Goal: Task Accomplishment & Management: Complete application form

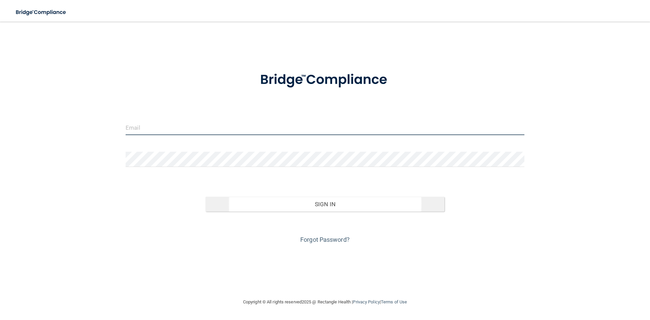
type input "[EMAIL_ADDRESS][DOMAIN_NAME]"
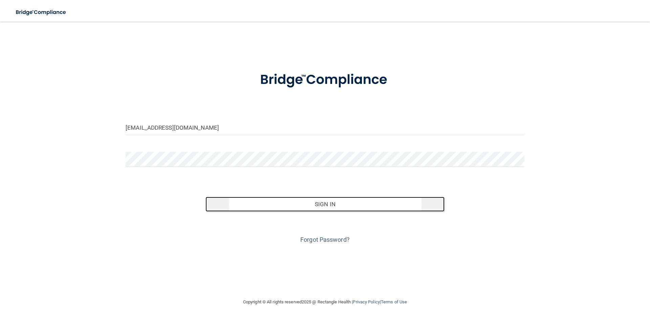
click at [343, 209] on button "Sign In" at bounding box center [324, 204] width 239 height 15
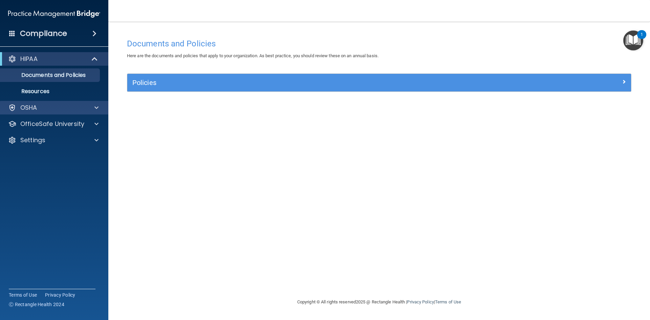
click at [54, 103] on div "OSHA" at bounding box center [54, 108] width 109 height 14
click at [53, 111] on div "OSHA" at bounding box center [45, 108] width 84 height 8
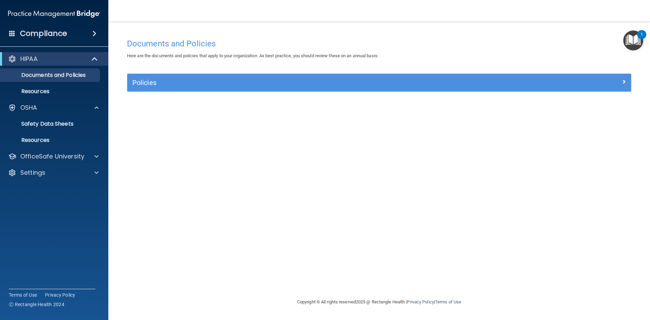
click at [56, 53] on div "HIPAA" at bounding box center [54, 59] width 108 height 14
click at [60, 75] on p "Documents and Policies" at bounding box center [50, 75] width 92 height 7
click at [41, 31] on h4 "Compliance" at bounding box center [43, 33] width 47 height 9
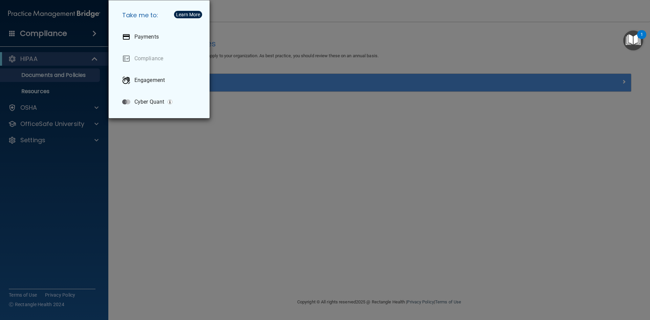
click at [38, 62] on div "Take me to: Payments Compliance Engagement Cyber Quant" at bounding box center [325, 160] width 650 height 320
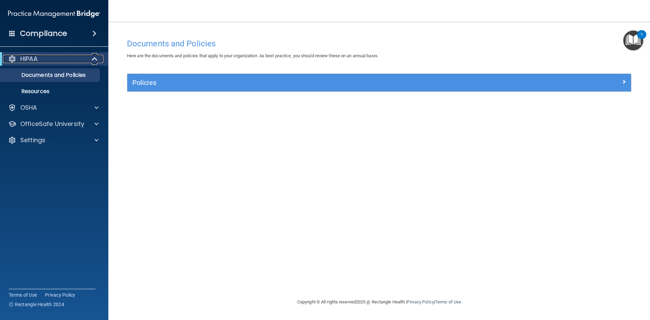
click at [38, 62] on p "HIPAA" at bounding box center [28, 59] width 17 height 8
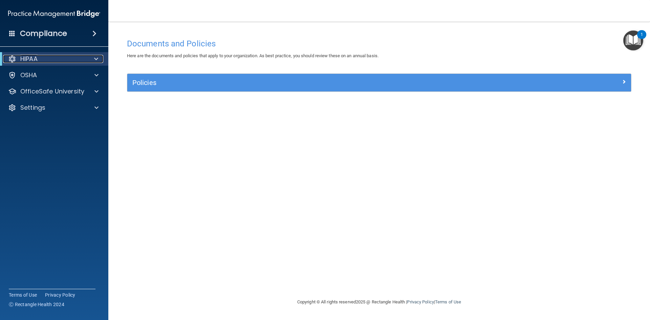
click at [58, 55] on div "HIPAA" at bounding box center [45, 59] width 84 height 8
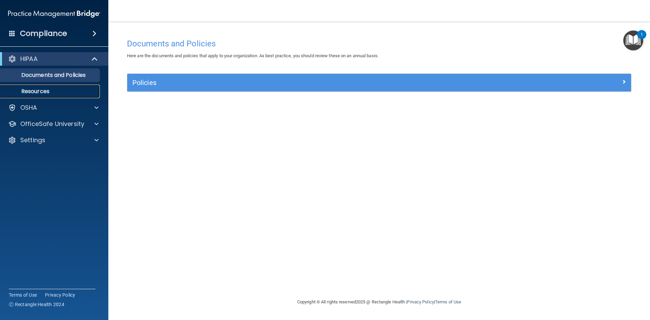
click at [49, 92] on p "Resources" at bounding box center [50, 91] width 92 height 7
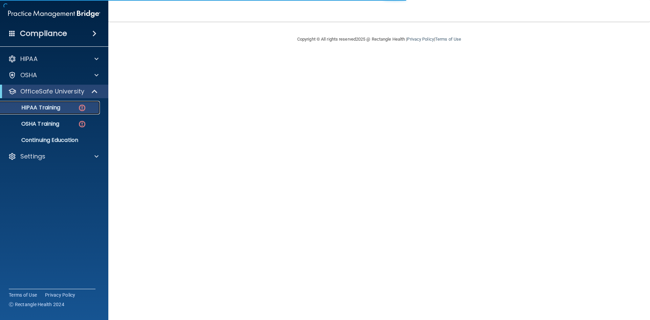
click at [47, 107] on p "HIPAA Training" at bounding box center [32, 107] width 56 height 7
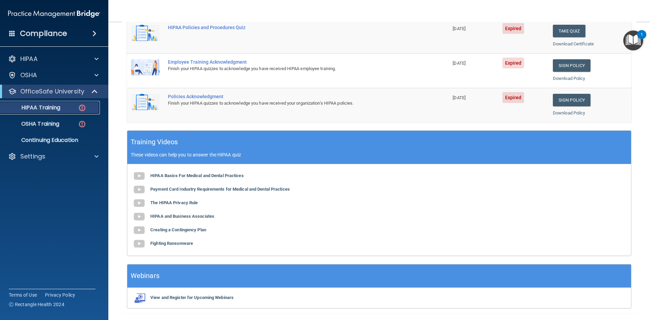
scroll to position [190, 0]
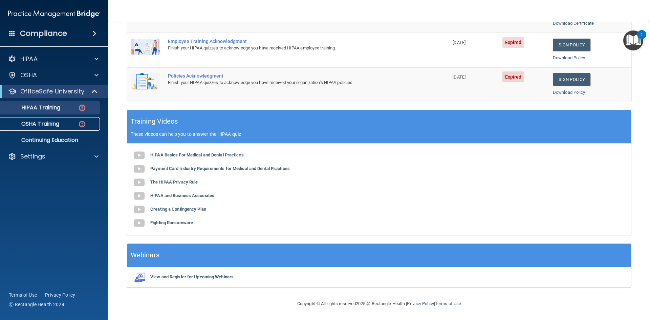
click at [37, 123] on p "OSHA Training" at bounding box center [31, 123] width 55 height 7
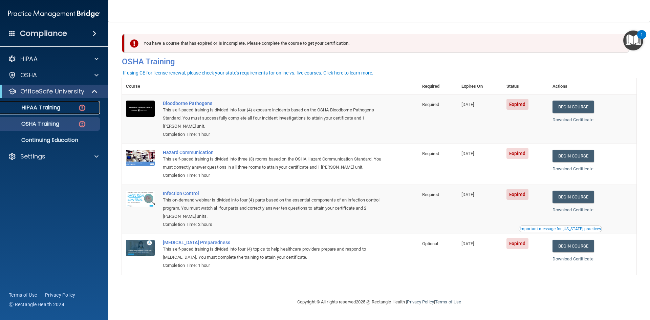
click at [57, 108] on p "HIPAA Training" at bounding box center [32, 107] width 56 height 7
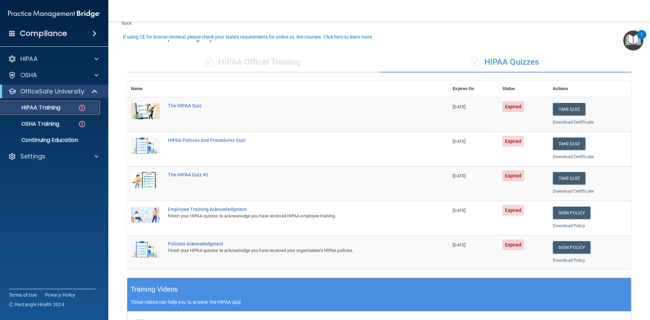
scroll to position [34, 0]
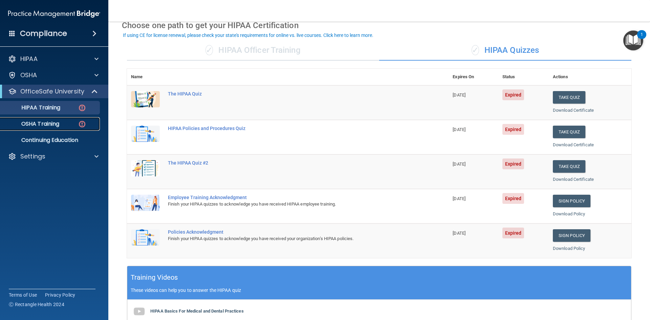
click at [47, 124] on p "OSHA Training" at bounding box center [31, 123] width 55 height 7
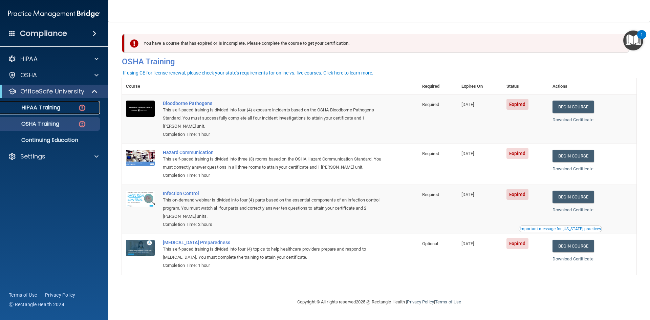
click at [56, 104] on p "HIPAA Training" at bounding box center [32, 107] width 56 height 7
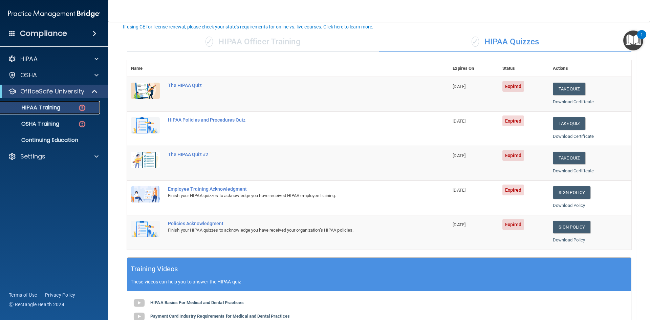
scroll to position [45, 0]
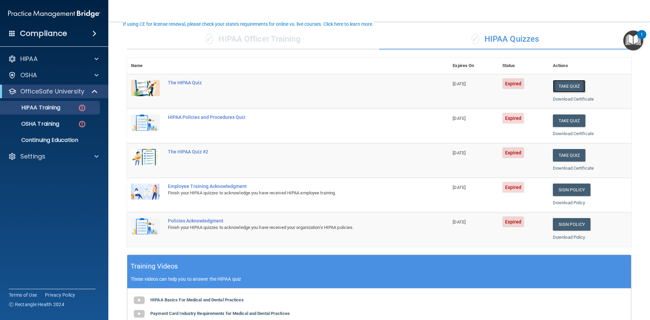
click at [563, 86] on button "Take Quiz" at bounding box center [568, 86] width 32 height 13
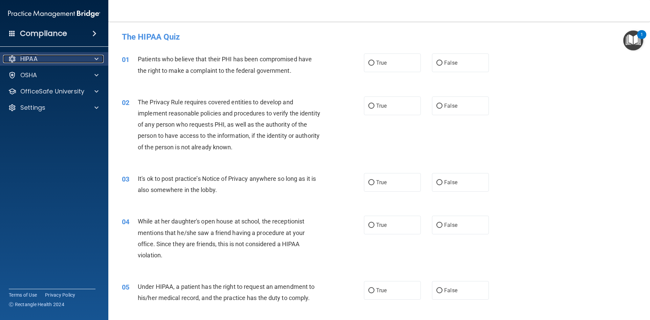
click at [79, 62] on div "HIPAA" at bounding box center [45, 59] width 84 height 8
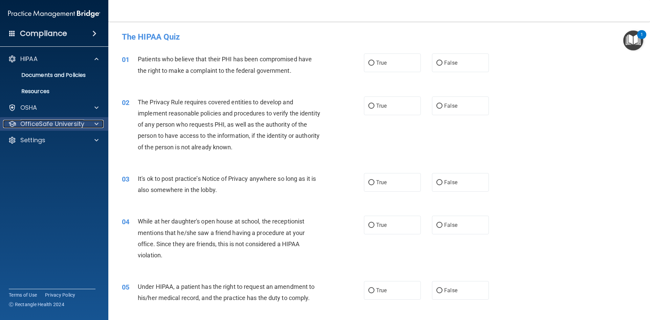
click at [96, 125] on span at bounding box center [96, 124] width 4 height 8
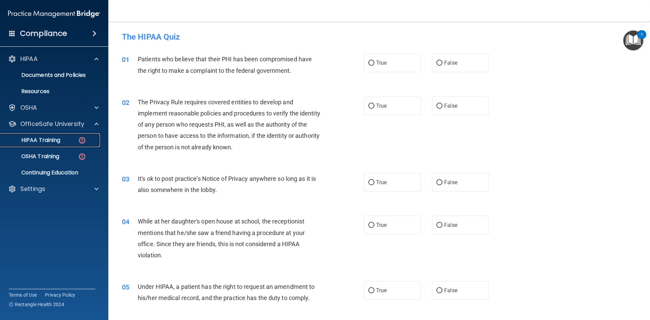
click at [86, 142] on img at bounding box center [82, 140] width 8 height 8
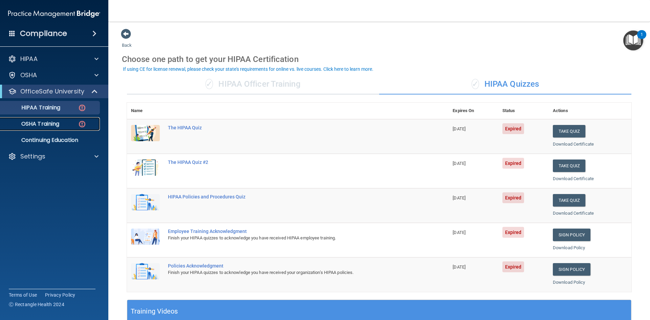
click at [71, 124] on div "OSHA Training" at bounding box center [50, 123] width 92 height 7
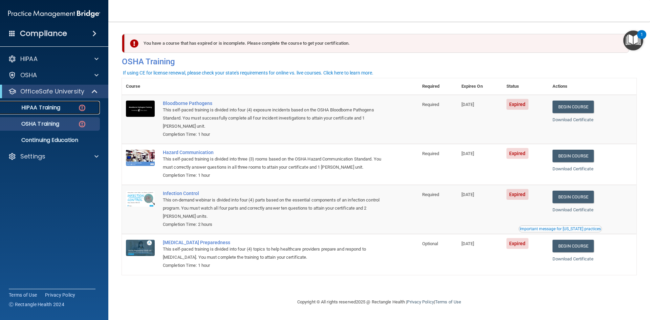
click at [52, 107] on p "HIPAA Training" at bounding box center [32, 107] width 56 height 7
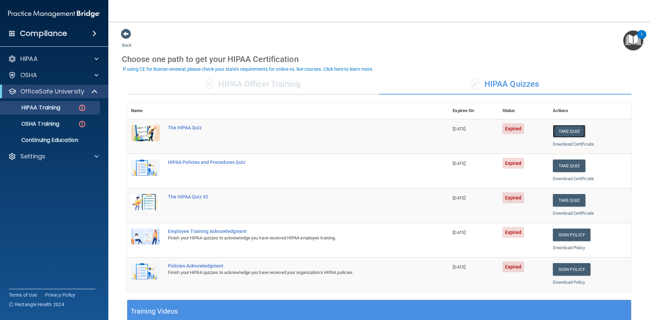
click at [560, 132] on button "Take Quiz" at bounding box center [568, 131] width 32 height 13
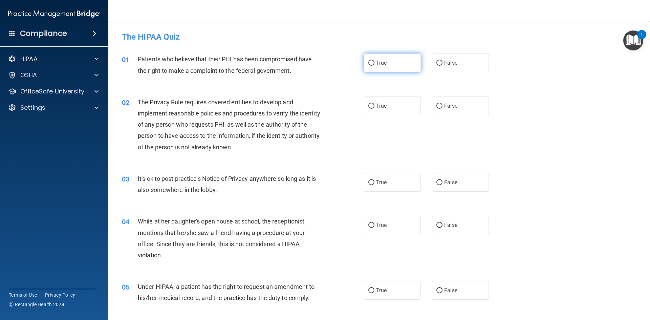
click at [376, 63] on span "True" at bounding box center [381, 63] width 10 height 6
click at [373, 63] on input "True" at bounding box center [371, 63] width 6 height 5
radio input "true"
click at [432, 181] on label "False" at bounding box center [460, 182] width 57 height 19
click at [436, 181] on input "False" at bounding box center [439, 182] width 6 height 5
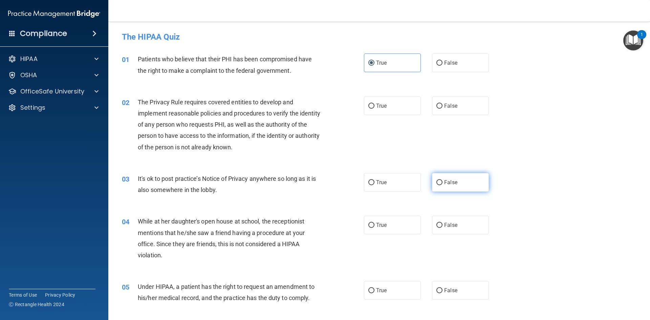
radio input "true"
click at [368, 109] on label "True" at bounding box center [392, 105] width 57 height 19
click at [368, 109] on input "True" at bounding box center [371, 106] width 6 height 5
radio input "true"
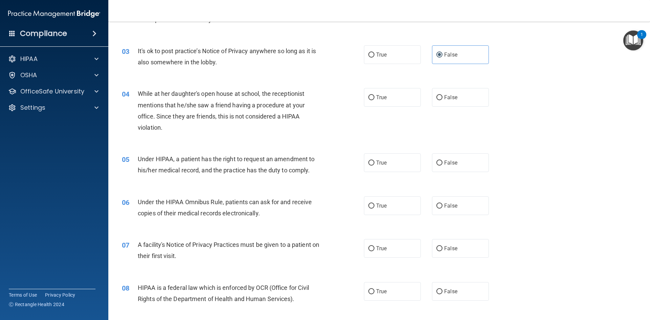
scroll to position [135, 0]
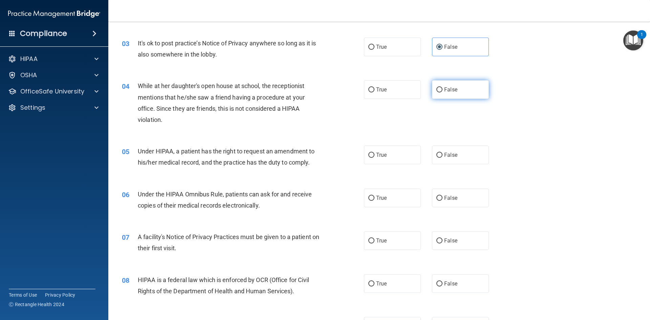
click at [437, 90] on input "False" at bounding box center [439, 89] width 6 height 5
radio input "true"
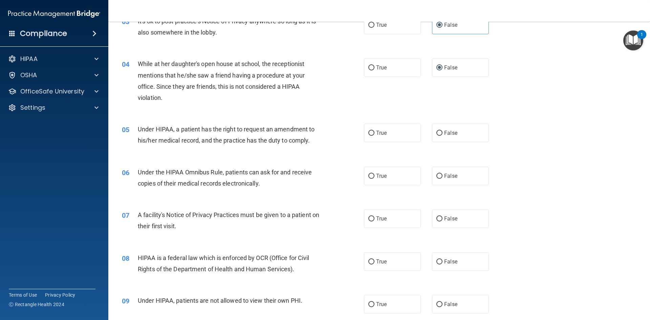
scroll to position [169, 0]
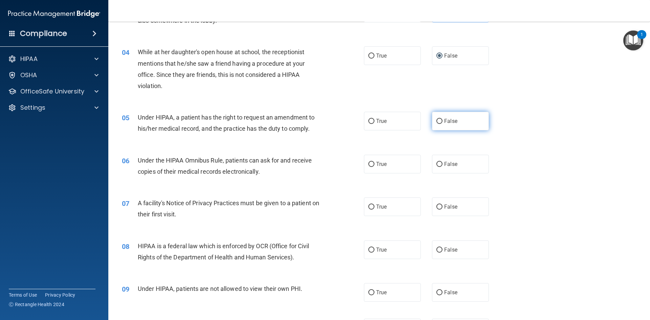
click at [437, 122] on input "False" at bounding box center [439, 121] width 6 height 5
radio input "true"
click at [368, 165] on input "True" at bounding box center [371, 164] width 6 height 5
radio input "true"
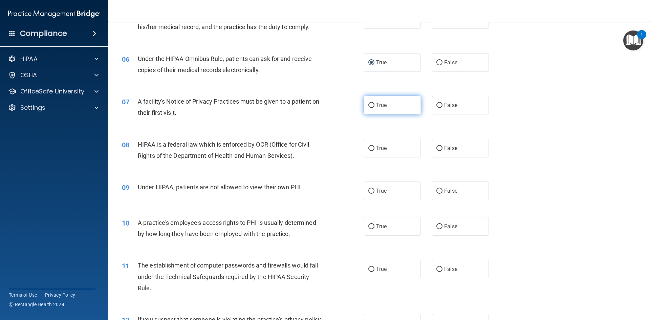
click at [369, 108] on input "True" at bounding box center [371, 105] width 6 height 5
radio input "true"
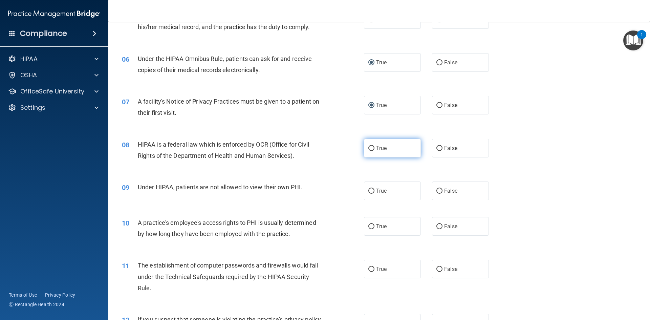
click at [370, 148] on input "True" at bounding box center [371, 148] width 6 height 5
radio input "true"
click at [436, 192] on input "False" at bounding box center [439, 190] width 6 height 5
radio input "true"
click at [436, 226] on input "False" at bounding box center [439, 226] width 6 height 5
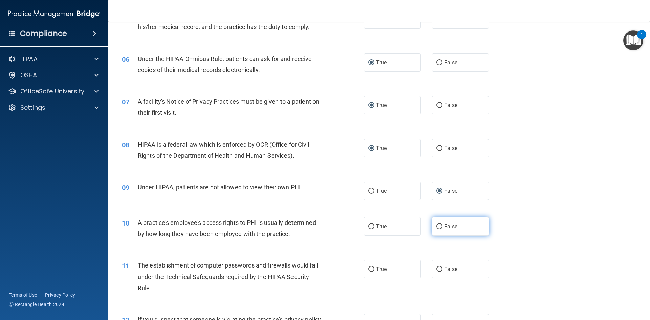
radio input "true"
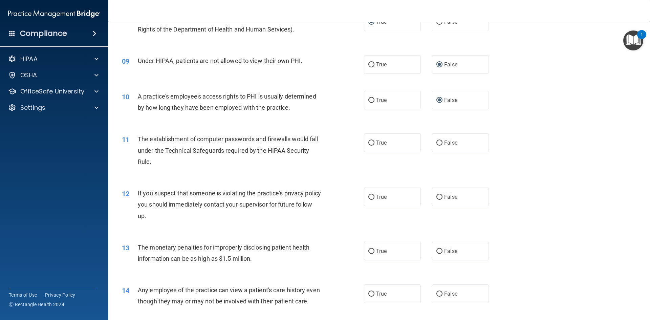
scroll to position [406, 0]
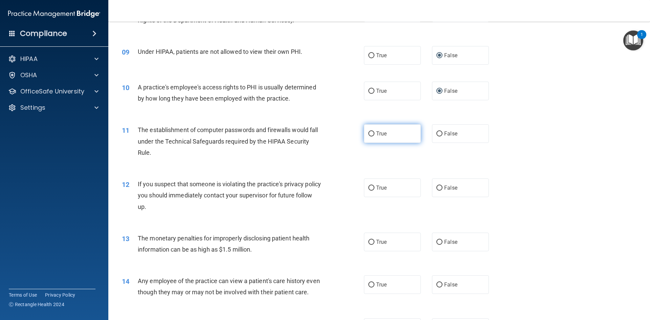
click at [371, 132] on input "True" at bounding box center [371, 133] width 6 height 5
radio input "true"
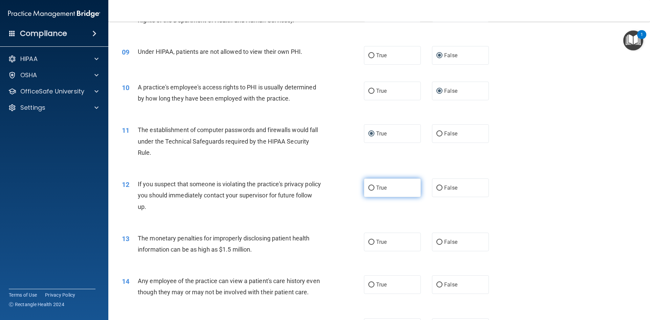
click at [368, 188] on input "True" at bounding box center [371, 187] width 6 height 5
radio input "true"
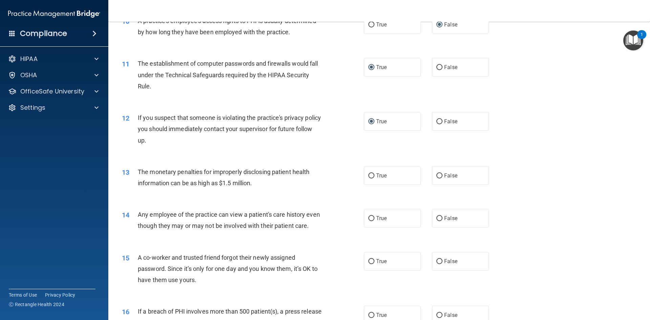
scroll to position [474, 0]
click at [368, 174] on input "True" at bounding box center [371, 174] width 6 height 5
radio input "true"
click at [438, 218] on input "False" at bounding box center [439, 216] width 6 height 5
radio input "true"
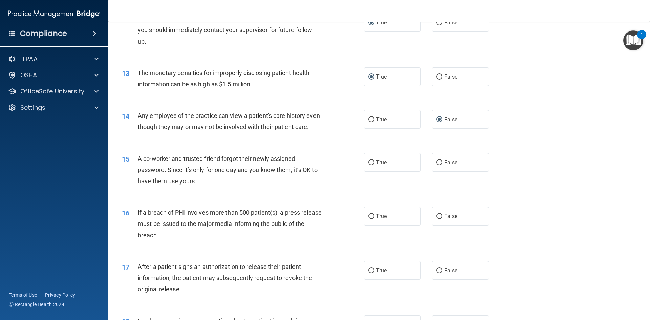
scroll to position [575, 0]
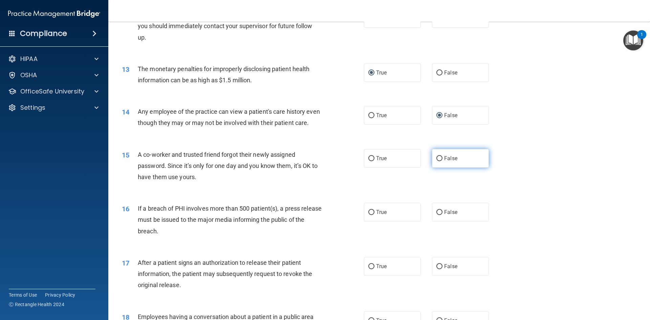
click at [436, 161] on input "False" at bounding box center [439, 158] width 6 height 5
radio input "true"
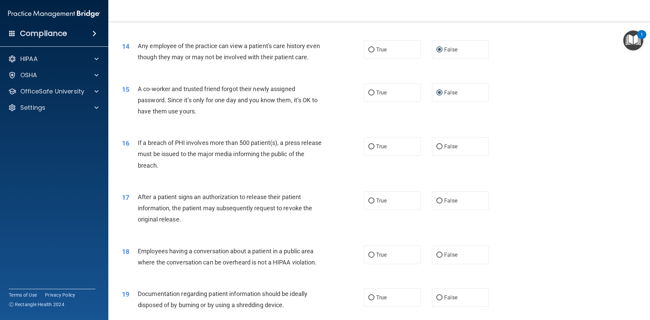
scroll to position [643, 0]
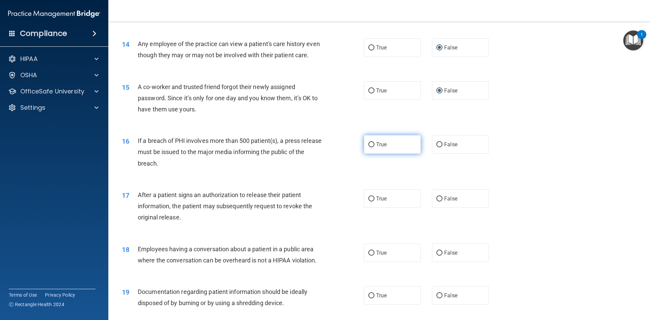
click at [369, 147] on input "True" at bounding box center [371, 144] width 6 height 5
radio input "true"
click at [369, 201] on input "True" at bounding box center [371, 198] width 6 height 5
radio input "true"
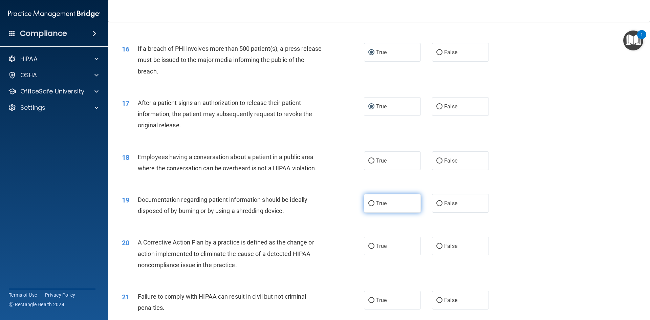
scroll to position [744, 0]
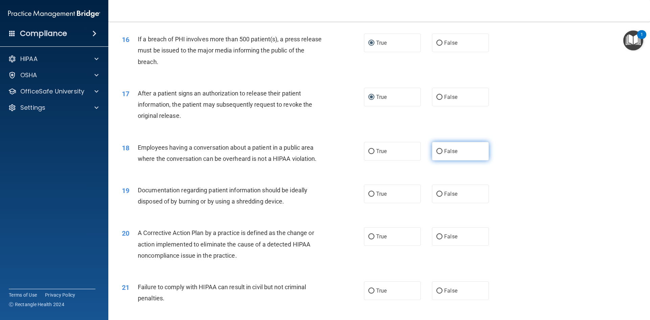
click at [438, 154] on input "False" at bounding box center [439, 151] width 6 height 5
radio input "true"
click at [370, 197] on input "True" at bounding box center [371, 193] width 6 height 5
radio input "true"
click at [368, 239] on input "True" at bounding box center [371, 236] width 6 height 5
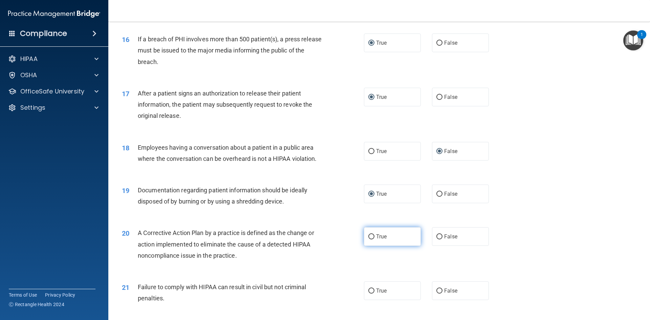
radio input "true"
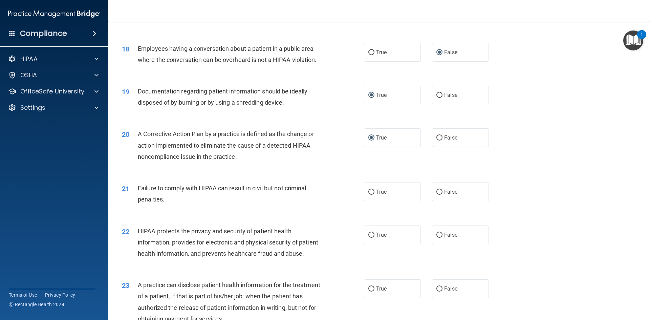
scroll to position [846, 0]
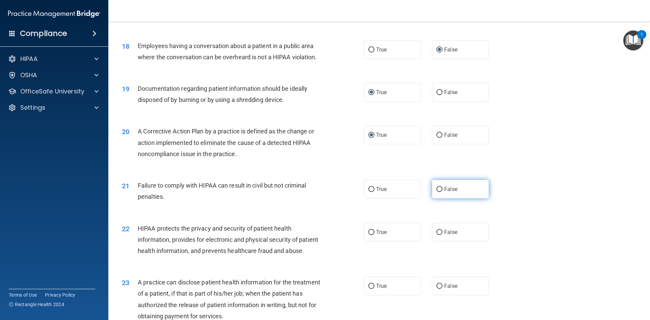
click at [436, 192] on input "False" at bounding box center [439, 189] width 6 height 5
radio input "true"
click at [368, 235] on input "True" at bounding box center [371, 232] width 6 height 5
radio input "true"
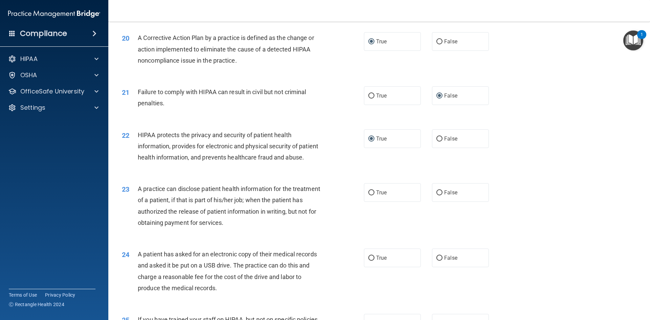
scroll to position [947, 0]
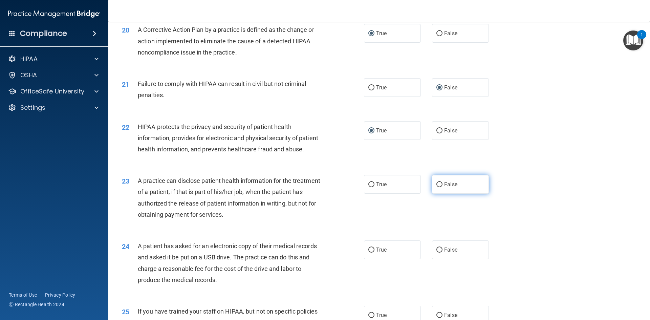
click at [436, 187] on input "False" at bounding box center [439, 184] width 6 height 5
radio input "true"
click at [368, 252] on input "True" at bounding box center [371, 249] width 6 height 5
radio input "true"
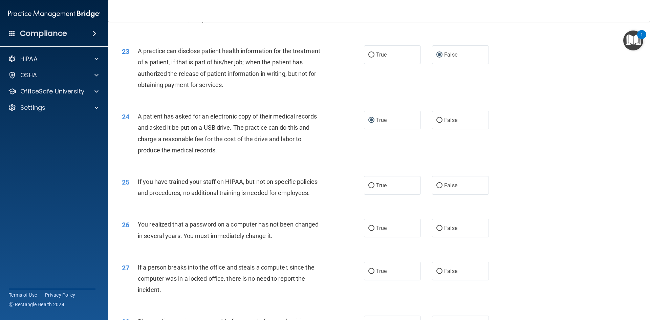
scroll to position [1083, 0]
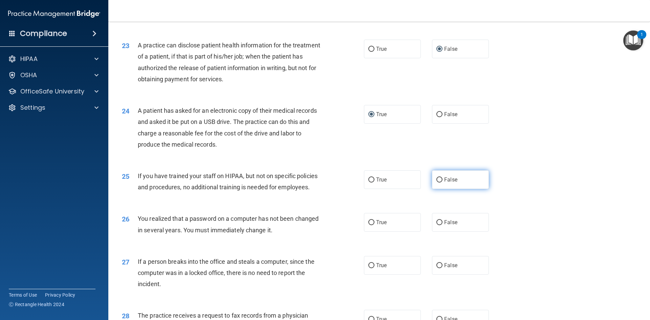
click at [438, 182] on input "False" at bounding box center [439, 179] width 6 height 5
radio input "true"
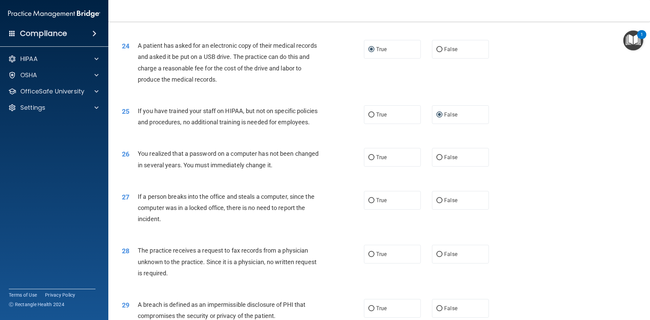
scroll to position [1150, 0]
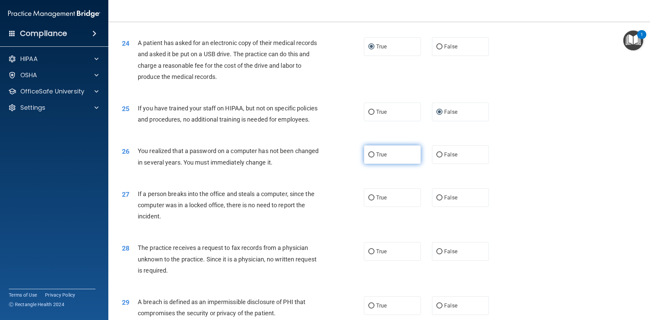
click at [368, 157] on input "True" at bounding box center [371, 154] width 6 height 5
radio input "true"
click at [436, 200] on input "False" at bounding box center [439, 197] width 6 height 5
radio input "true"
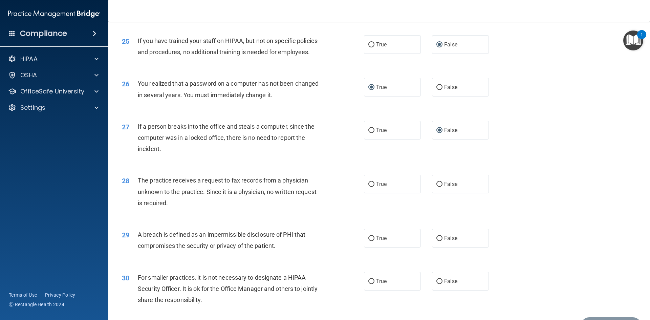
scroll to position [1218, 0]
click at [436, 186] on input "False" at bounding box center [439, 183] width 6 height 5
radio input "true"
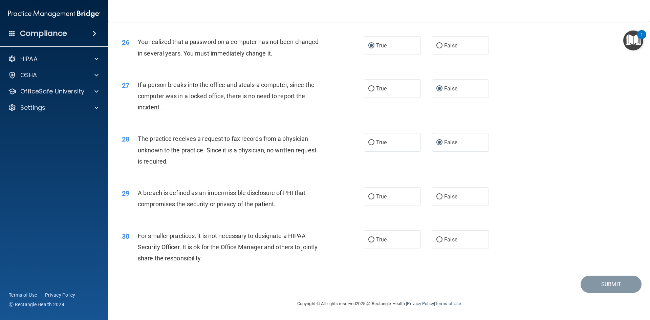
scroll to position [1285, 0]
click at [368, 199] on input "True" at bounding box center [371, 196] width 6 height 5
radio input "true"
click at [436, 242] on input "False" at bounding box center [439, 239] width 6 height 5
radio input "true"
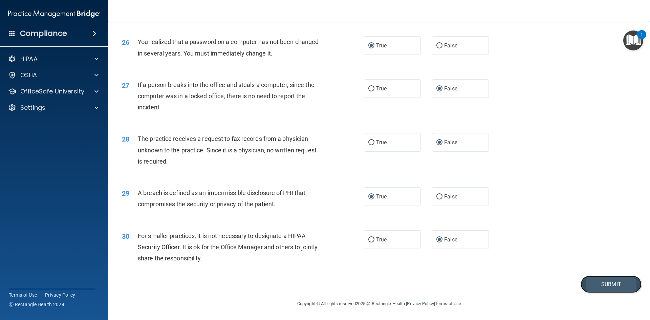
click at [608, 291] on button "Submit" at bounding box center [610, 283] width 61 height 17
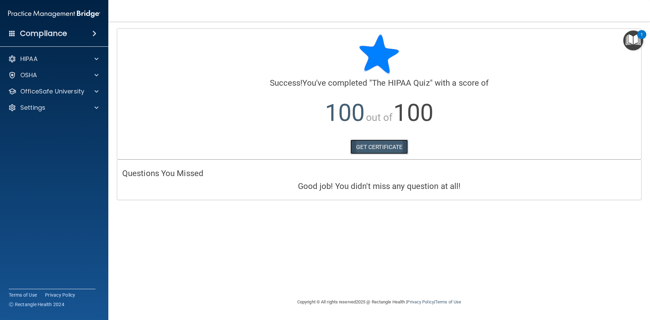
click at [365, 145] on link "GET CERTIFICATE" at bounding box center [379, 146] width 58 height 15
click at [58, 75] on div "OSHA" at bounding box center [45, 75] width 84 height 8
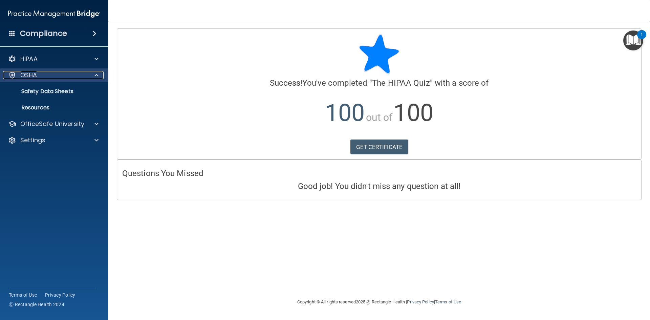
click at [82, 74] on div "OSHA" at bounding box center [45, 75] width 84 height 8
click at [91, 74] on div at bounding box center [95, 75] width 17 height 8
click at [88, 87] on link "Safety Data Sheets" at bounding box center [46, 92] width 107 height 14
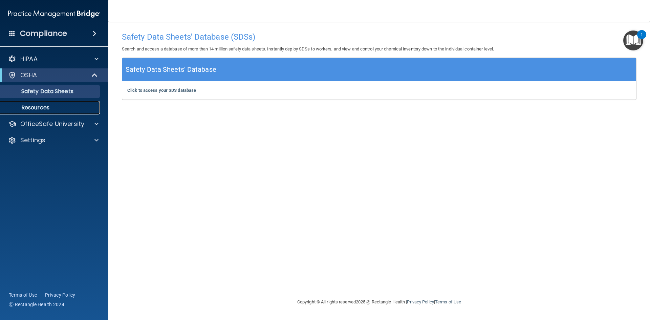
click at [67, 111] on link "Resources" at bounding box center [46, 108] width 107 height 14
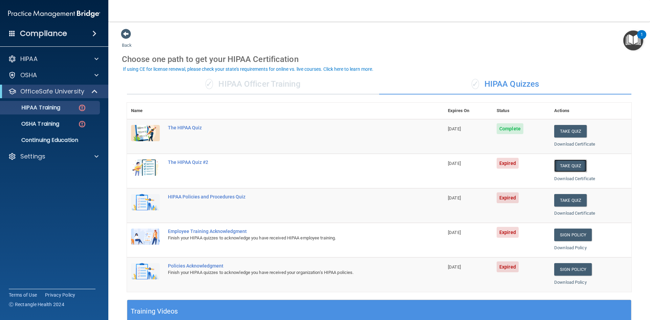
click at [559, 165] on button "Take Quiz" at bounding box center [570, 165] width 32 height 13
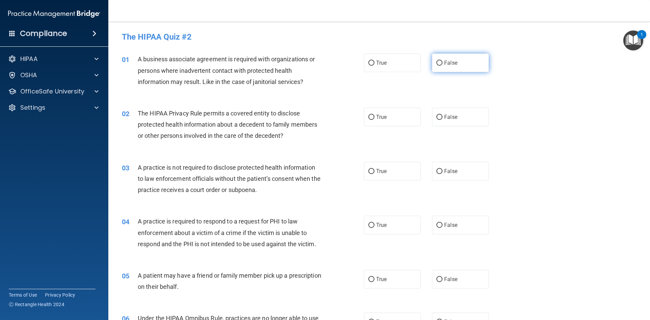
click at [436, 63] on input "False" at bounding box center [439, 63] width 6 height 5
radio input "true"
click at [368, 119] on input "True" at bounding box center [371, 117] width 6 height 5
radio input "true"
click at [436, 170] on input "False" at bounding box center [439, 171] width 6 height 5
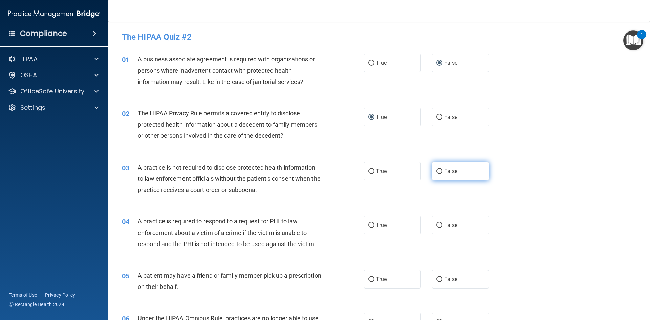
radio input "true"
click at [369, 227] on input "True" at bounding box center [371, 225] width 6 height 5
radio input "true"
click at [369, 279] on input "True" at bounding box center [371, 279] width 6 height 5
radio input "true"
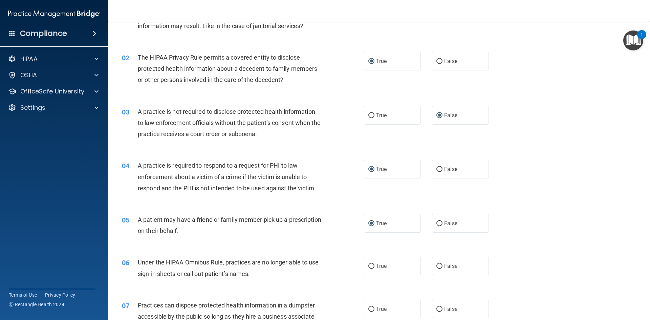
scroll to position [68, 0]
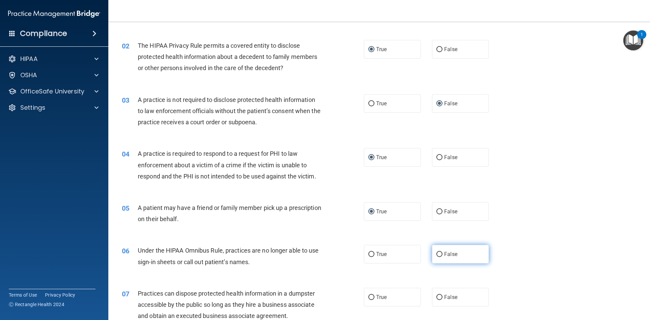
click at [438, 254] on input "False" at bounding box center [439, 254] width 6 height 5
radio input "true"
click at [436, 297] on input "False" at bounding box center [439, 297] width 6 height 5
radio input "true"
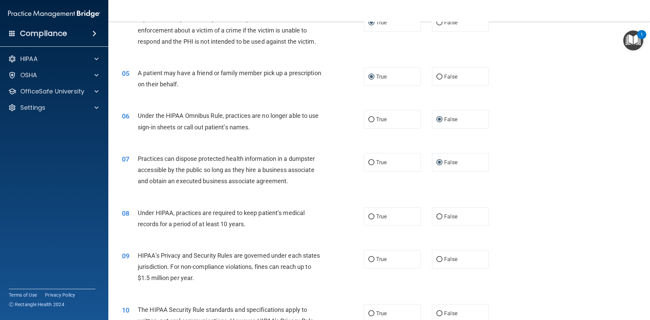
scroll to position [203, 0]
click at [436, 214] on input "False" at bounding box center [439, 215] width 6 height 5
radio input "true"
click at [436, 259] on input "False" at bounding box center [439, 258] width 6 height 5
radio input "true"
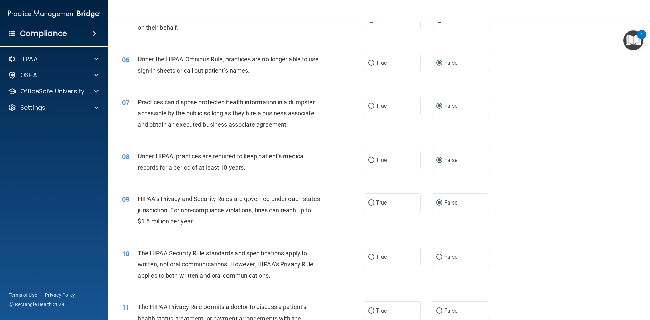
scroll to position [271, 0]
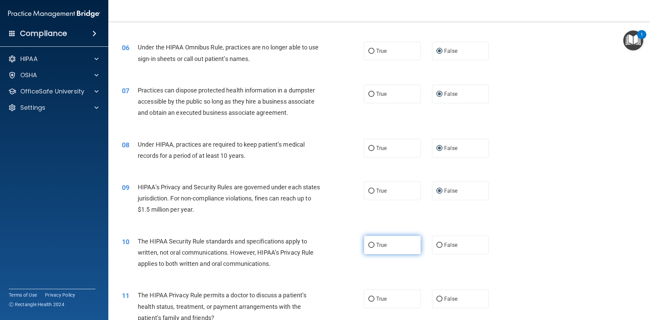
click at [369, 244] on input "True" at bounding box center [371, 245] width 6 height 5
radio input "true"
click at [368, 299] on input "True" at bounding box center [371, 298] width 6 height 5
radio input "true"
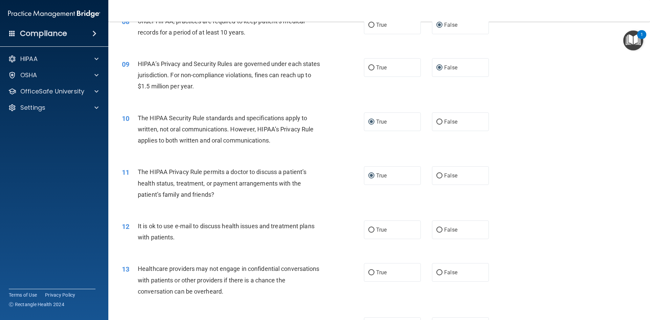
scroll to position [406, 0]
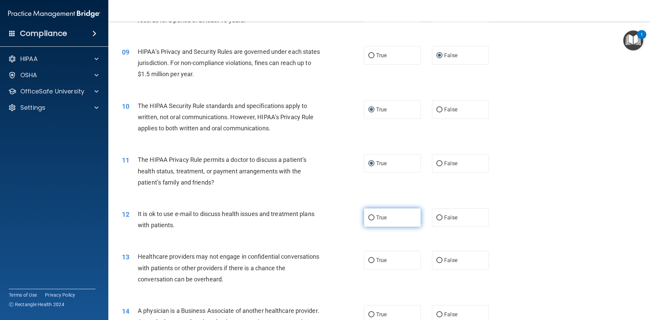
click at [370, 217] on input "True" at bounding box center [371, 217] width 6 height 5
radio input "true"
click at [436, 259] on input "False" at bounding box center [439, 260] width 6 height 5
radio input "true"
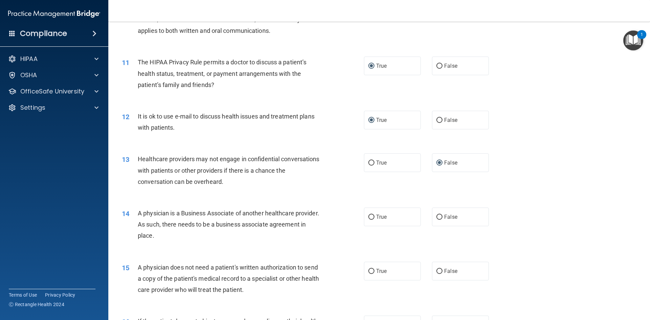
scroll to position [507, 0]
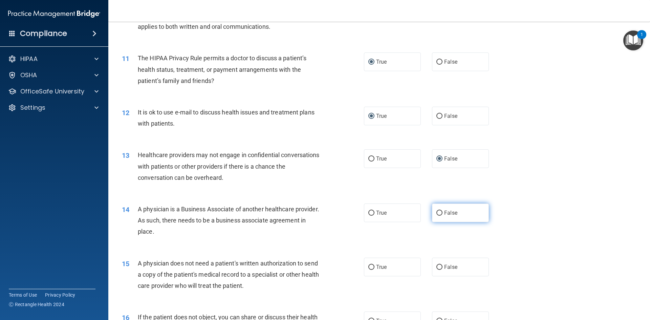
click at [436, 214] on input "False" at bounding box center [439, 212] width 6 height 5
radio input "true"
click at [368, 267] on input "True" at bounding box center [371, 267] width 6 height 5
radio input "true"
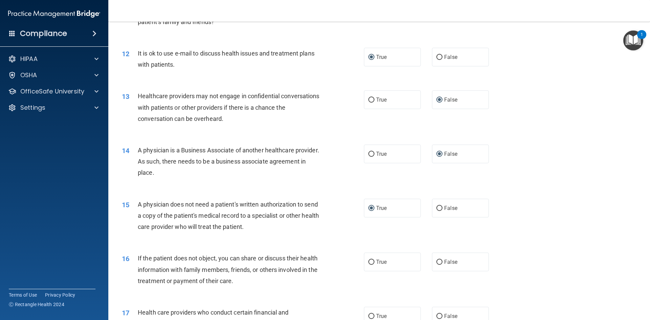
scroll to position [609, 0]
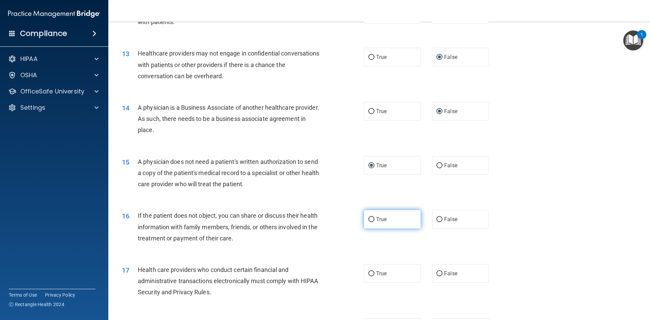
click at [368, 218] on input "True" at bounding box center [371, 219] width 6 height 5
radio input "true"
click at [368, 271] on input "True" at bounding box center [371, 273] width 6 height 5
radio input "true"
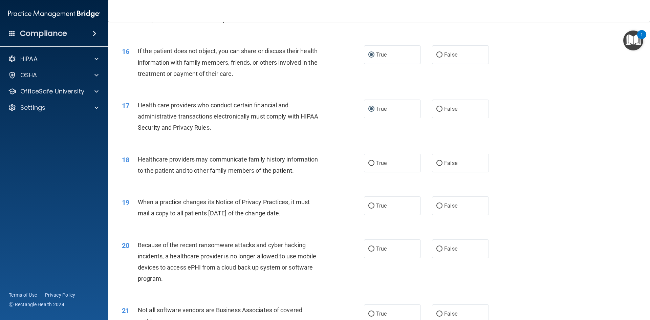
scroll to position [778, 0]
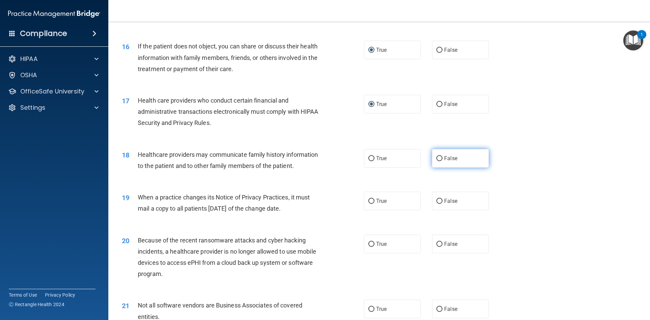
click at [436, 158] on input "False" at bounding box center [439, 158] width 6 height 5
radio input "true"
click at [436, 203] on input "False" at bounding box center [439, 201] width 6 height 5
radio input "true"
click at [437, 245] on input "False" at bounding box center [439, 244] width 6 height 5
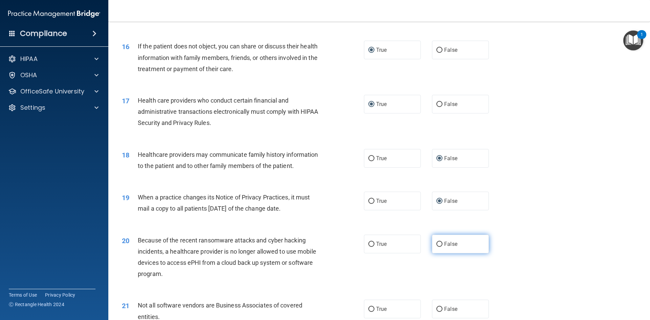
radio input "true"
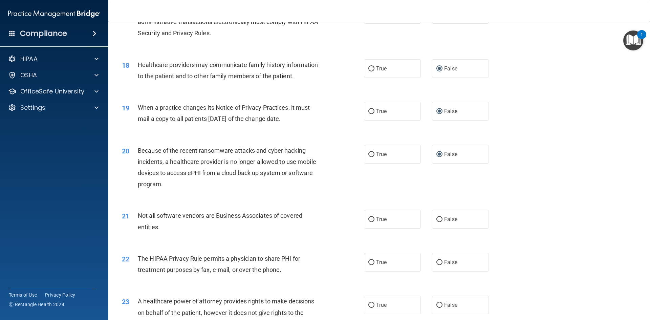
scroll to position [880, 0]
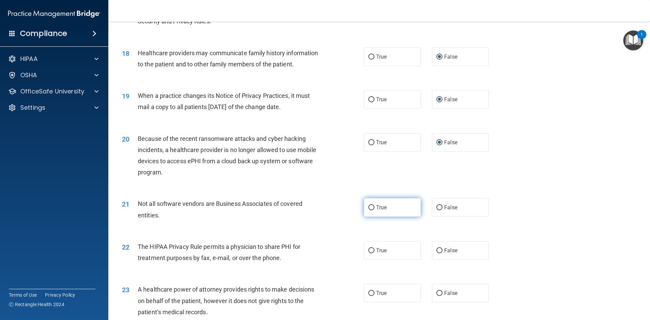
click at [368, 205] on input "True" at bounding box center [371, 207] width 6 height 5
radio input "true"
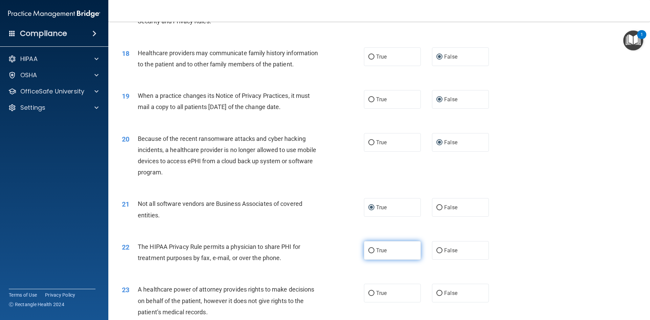
click at [369, 250] on input "True" at bounding box center [371, 250] width 6 height 5
radio input "true"
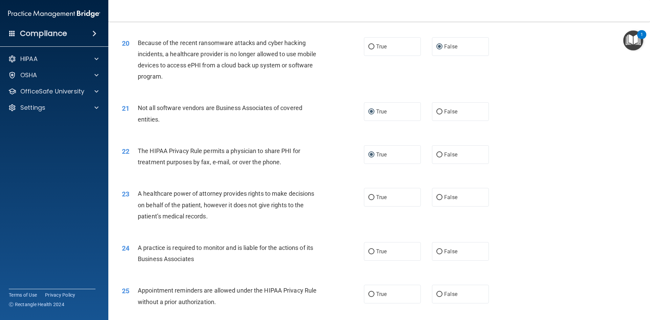
scroll to position [981, 0]
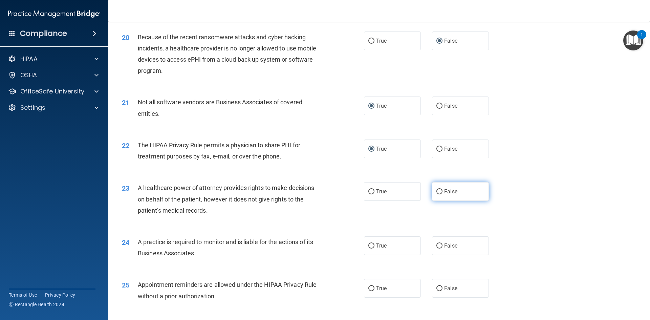
click at [436, 193] on input "False" at bounding box center [439, 191] width 6 height 5
radio input "true"
click at [437, 245] on input "False" at bounding box center [439, 245] width 6 height 5
radio input "true"
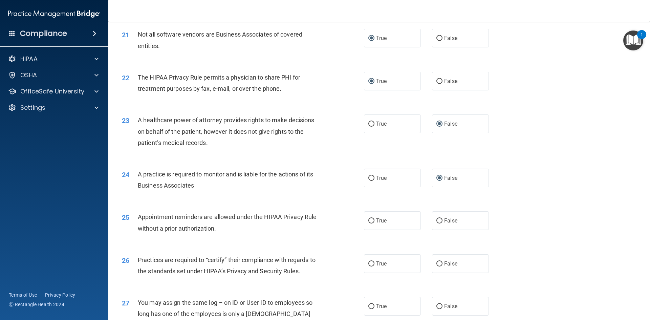
scroll to position [1083, 0]
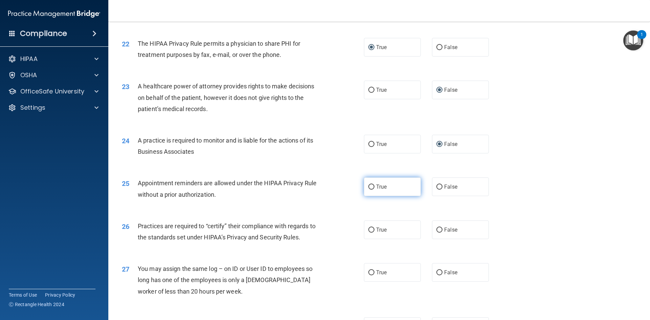
click at [370, 190] on label "True" at bounding box center [392, 186] width 57 height 19
click at [370, 189] on input "True" at bounding box center [371, 186] width 6 height 5
radio input "true"
click at [436, 230] on input "False" at bounding box center [439, 229] width 6 height 5
radio input "true"
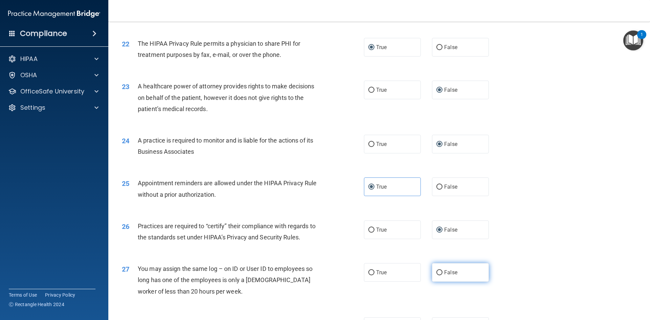
click at [436, 273] on input "False" at bounding box center [439, 272] width 6 height 5
radio input "true"
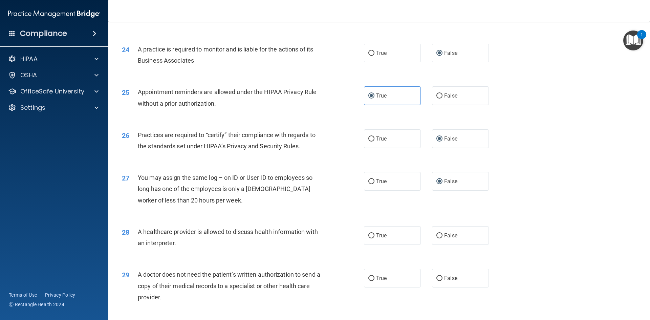
scroll to position [1184, 0]
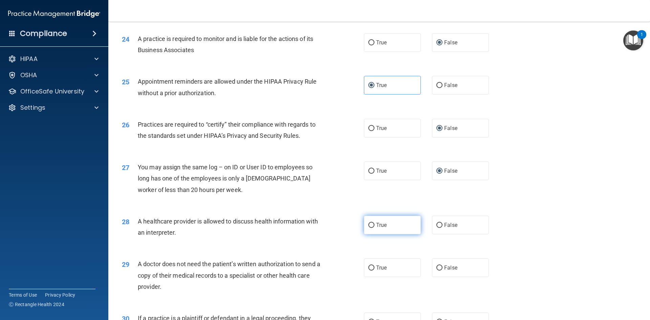
click at [369, 223] on input "True" at bounding box center [371, 225] width 6 height 5
radio input "true"
click at [369, 270] on input "True" at bounding box center [371, 267] width 6 height 5
radio input "true"
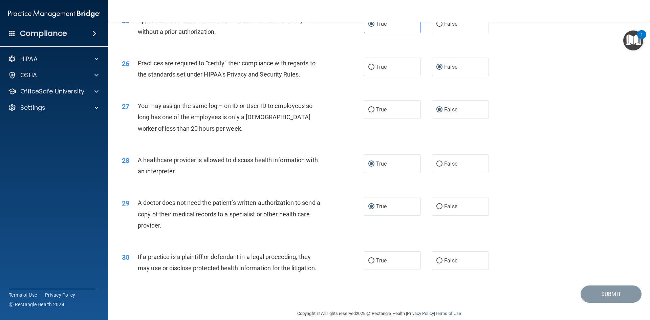
scroll to position [1255, 0]
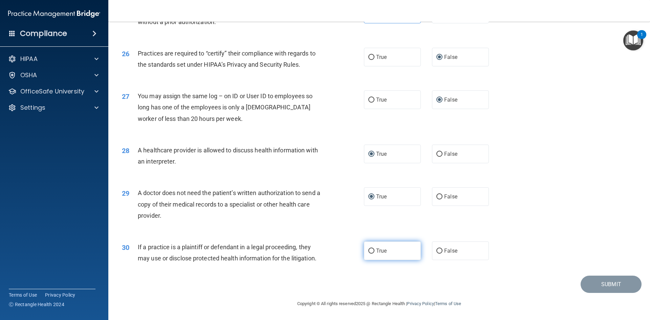
click at [368, 252] on input "True" at bounding box center [371, 250] width 6 height 5
radio input "true"
click at [592, 281] on button "Submit" at bounding box center [610, 283] width 61 height 17
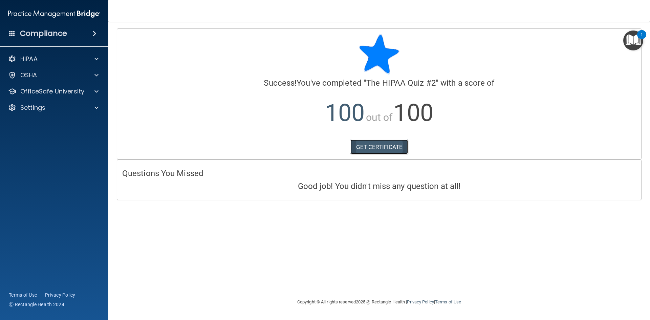
click at [378, 141] on link "GET CERTIFICATE" at bounding box center [379, 146] width 58 height 15
click at [53, 63] on div "HIPAA" at bounding box center [45, 59] width 84 height 8
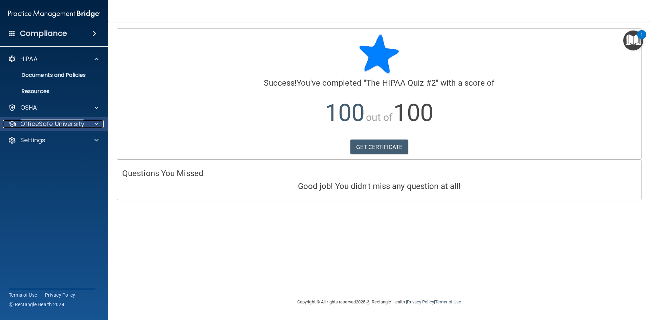
click at [78, 122] on p "OfficeSafe University" at bounding box center [52, 124] width 64 height 8
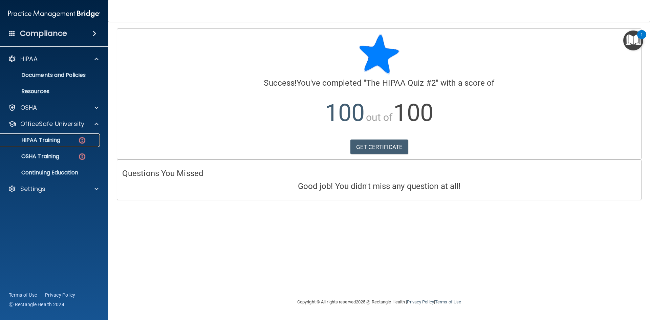
click at [53, 143] on p "HIPAA Training" at bounding box center [32, 140] width 56 height 7
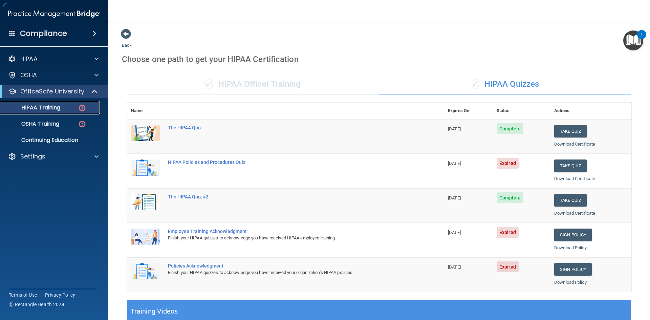
click at [54, 108] on p "HIPAA Training" at bounding box center [32, 107] width 56 height 7
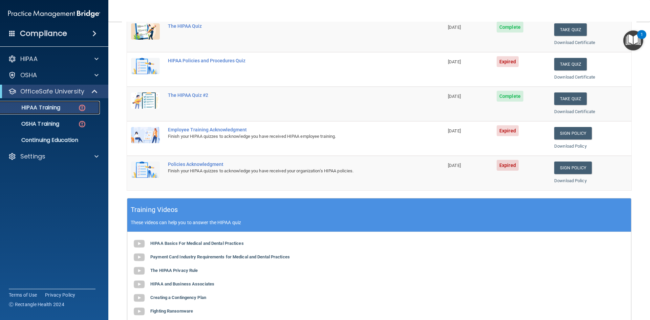
scroll to position [68, 0]
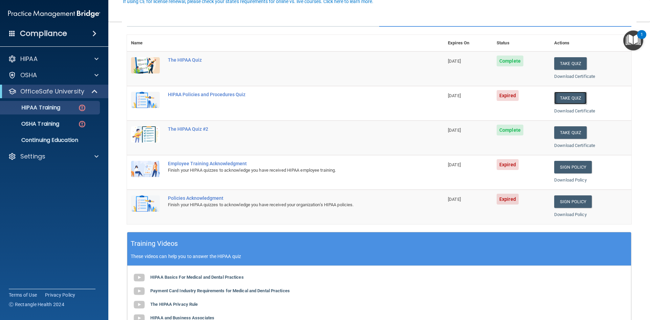
click at [572, 98] on button "Take Quiz" at bounding box center [570, 98] width 32 height 13
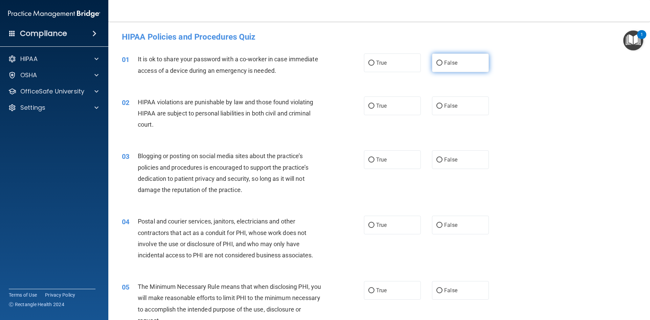
click at [437, 61] on input "False" at bounding box center [439, 63] width 6 height 5
radio input "true"
click at [368, 106] on input "True" at bounding box center [371, 106] width 6 height 5
radio input "true"
click at [436, 158] on input "False" at bounding box center [439, 159] width 6 height 5
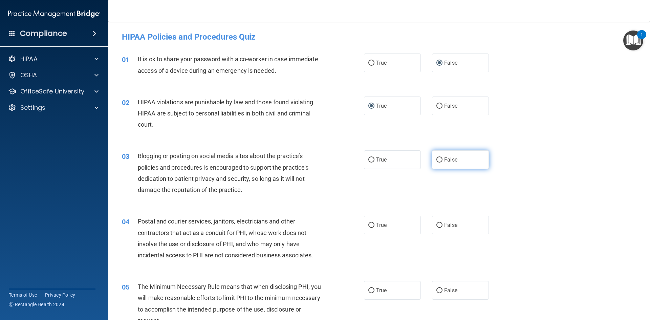
radio input "true"
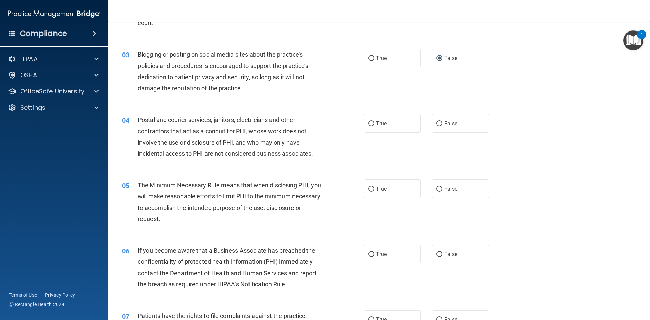
scroll to position [135, 0]
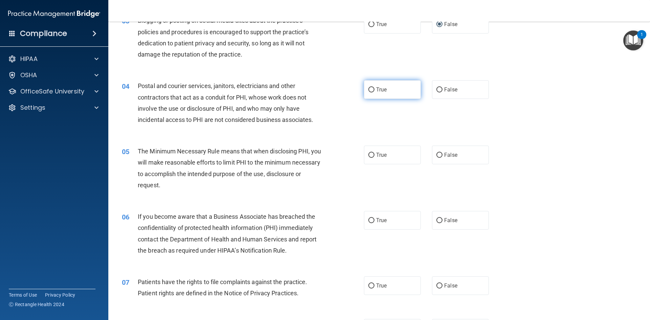
click at [369, 91] on input "True" at bounding box center [371, 89] width 6 height 5
radio input "true"
click at [368, 154] on input "True" at bounding box center [371, 155] width 6 height 5
radio input "true"
click at [437, 218] on input "False" at bounding box center [439, 220] width 6 height 5
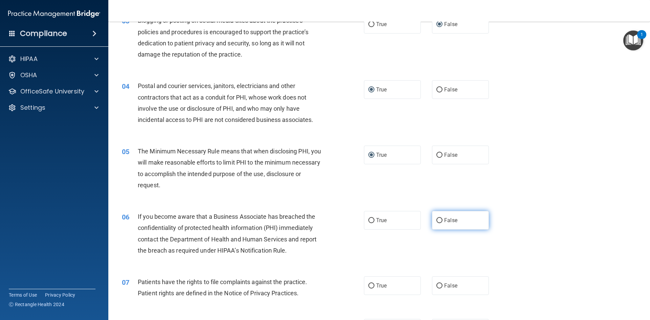
radio input "true"
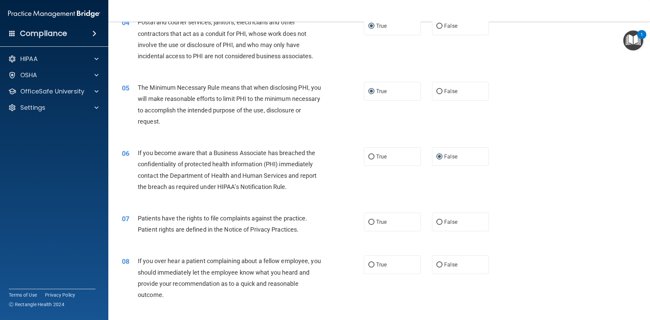
scroll to position [203, 0]
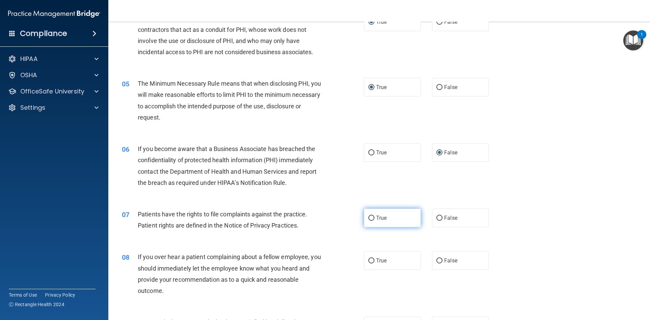
click at [368, 215] on input "True" at bounding box center [371, 217] width 6 height 5
radio input "true"
click at [436, 259] on input "False" at bounding box center [439, 260] width 6 height 5
radio input "true"
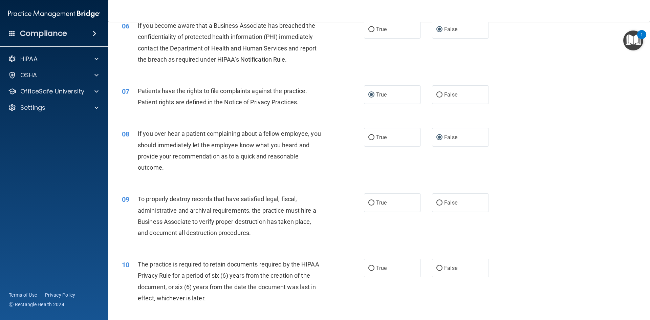
scroll to position [338, 0]
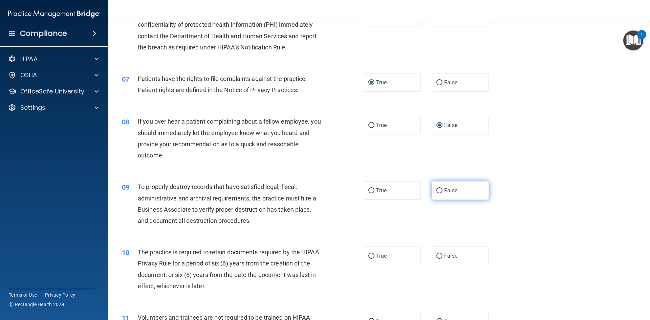
click at [436, 189] on input "False" at bounding box center [439, 190] width 6 height 5
radio input "true"
click at [368, 254] on input "True" at bounding box center [371, 255] width 6 height 5
radio input "true"
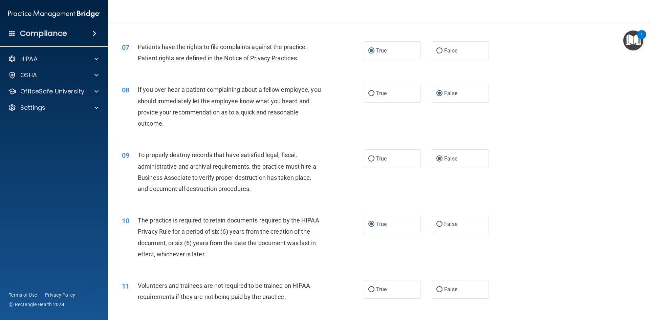
scroll to position [440, 0]
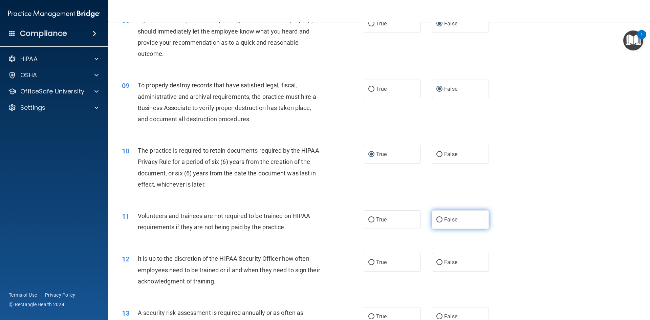
click at [437, 219] on input "False" at bounding box center [439, 219] width 6 height 5
radio input "true"
click at [437, 263] on input "False" at bounding box center [439, 262] width 6 height 5
radio input "true"
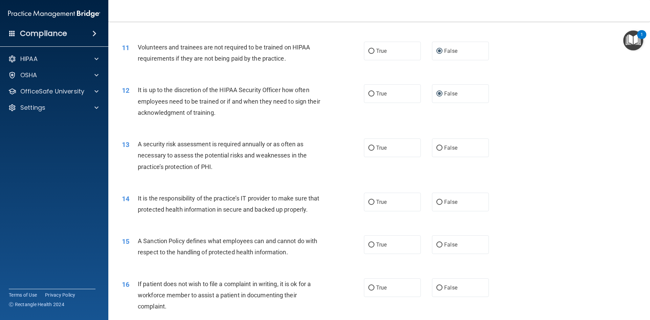
scroll to position [609, 0]
click at [368, 148] on input "True" at bounding box center [371, 147] width 6 height 5
radio input "true"
click at [436, 200] on input "False" at bounding box center [439, 201] width 6 height 5
radio input "true"
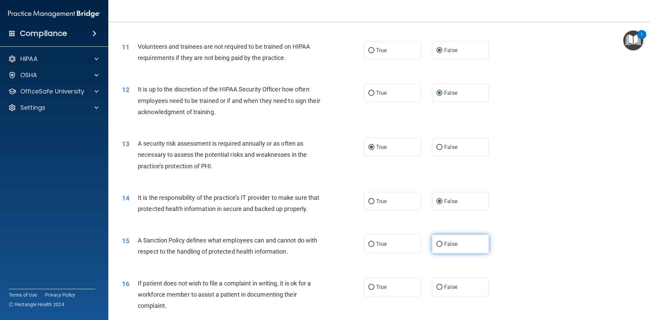
click at [436, 247] on input "False" at bounding box center [439, 244] width 6 height 5
radio input "true"
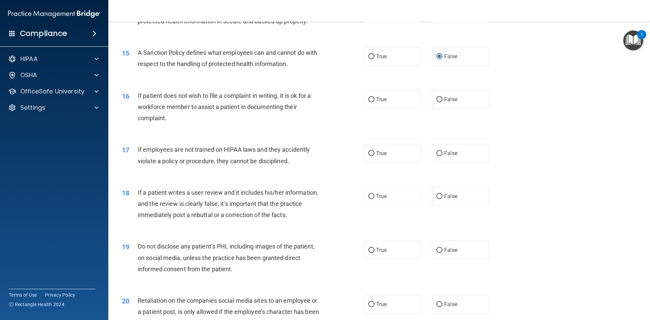
scroll to position [812, 0]
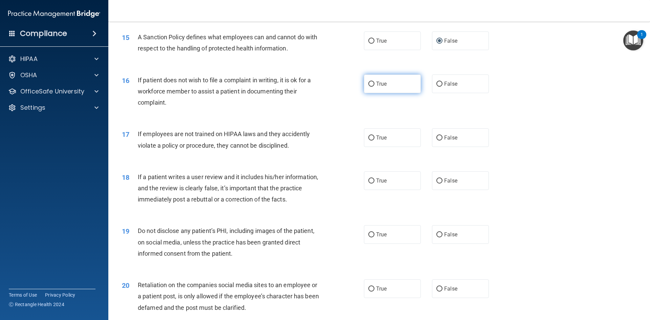
click at [368, 87] on input "True" at bounding box center [371, 84] width 6 height 5
radio input "true"
click at [437, 140] on input "False" at bounding box center [439, 137] width 6 height 5
radio input "true"
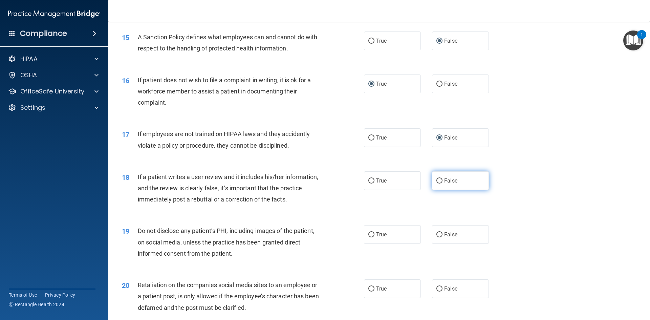
click at [436, 183] on input "False" at bounding box center [439, 180] width 6 height 5
radio input "true"
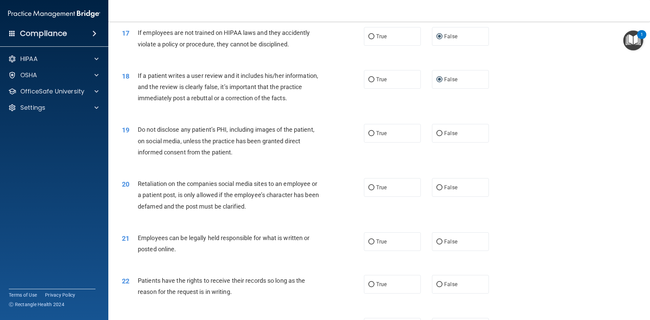
scroll to position [913, 0]
click at [368, 136] on input "True" at bounding box center [371, 133] width 6 height 5
radio input "true"
click at [436, 190] on input "False" at bounding box center [439, 187] width 6 height 5
radio input "true"
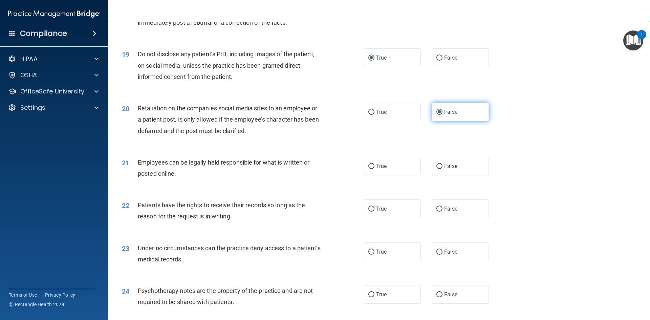
scroll to position [1015, 0]
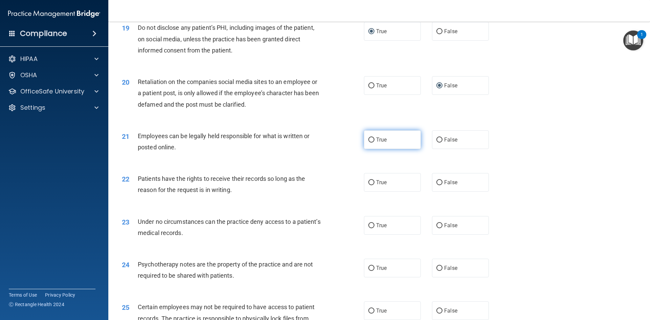
click at [369, 142] on input "True" at bounding box center [371, 139] width 6 height 5
radio input "true"
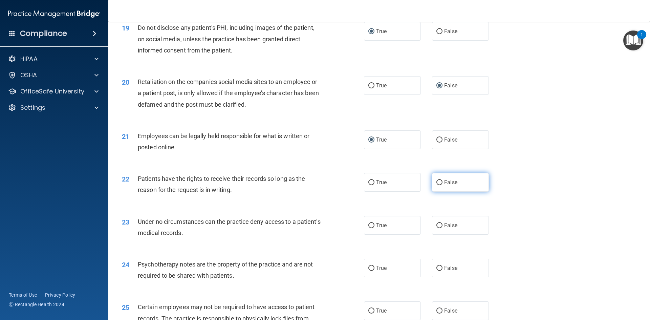
click at [436, 185] on input "False" at bounding box center [439, 182] width 6 height 5
radio input "true"
click at [436, 228] on input "False" at bounding box center [439, 225] width 6 height 5
radio input "true"
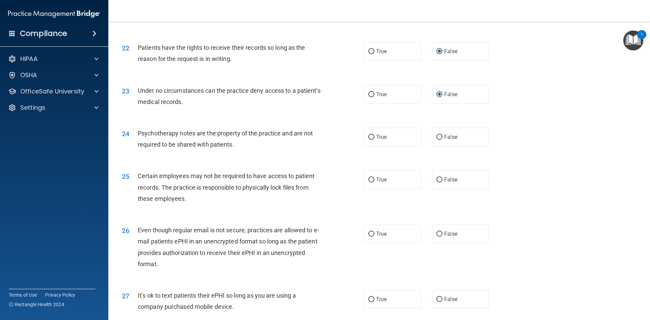
scroll to position [1184, 0]
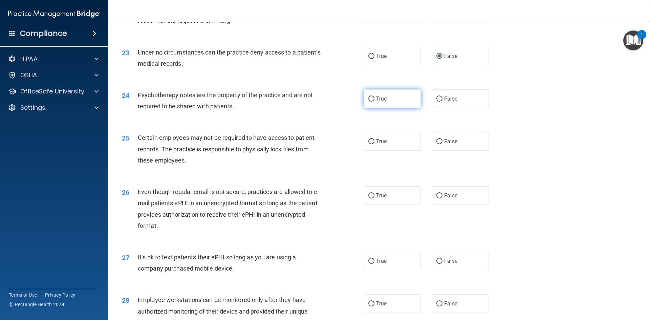
click at [369, 101] on input "True" at bounding box center [371, 98] width 6 height 5
radio input "true"
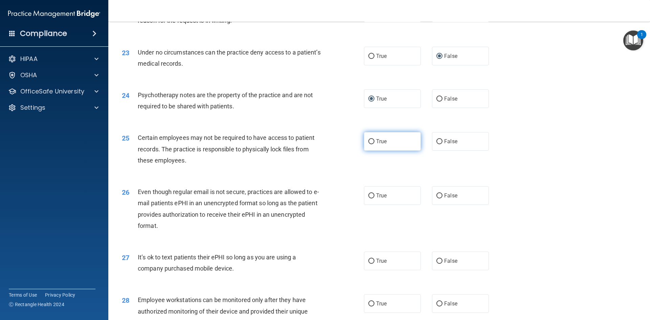
click at [368, 144] on input "True" at bounding box center [371, 141] width 6 height 5
radio input "true"
click at [368, 198] on input "True" at bounding box center [371, 195] width 6 height 5
radio input "true"
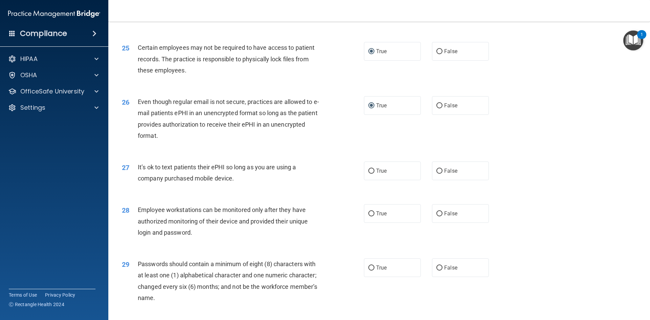
scroll to position [1285, 0]
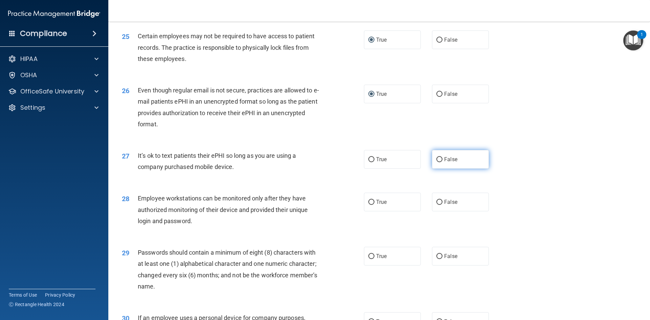
click at [436, 162] on input "False" at bounding box center [439, 159] width 6 height 5
radio input "true"
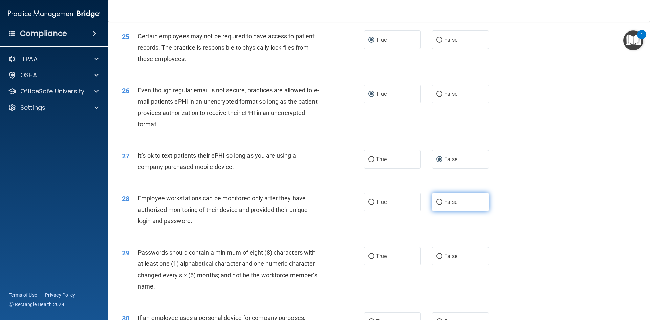
click at [436, 205] on input "False" at bounding box center [439, 202] width 6 height 5
radio input "true"
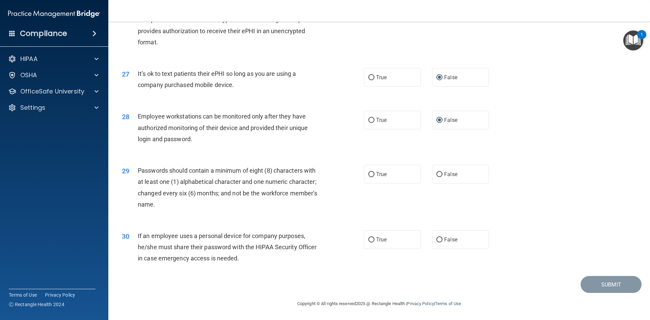
scroll to position [1378, 0]
click at [370, 174] on input "True" at bounding box center [371, 174] width 6 height 5
radio input "true"
click at [436, 238] on input "False" at bounding box center [439, 239] width 6 height 5
radio input "true"
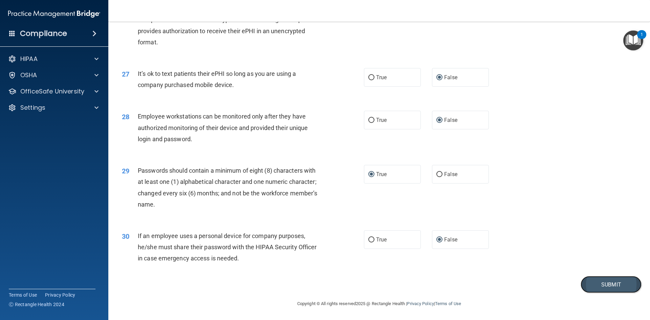
click at [602, 288] on button "Submit" at bounding box center [610, 284] width 61 height 17
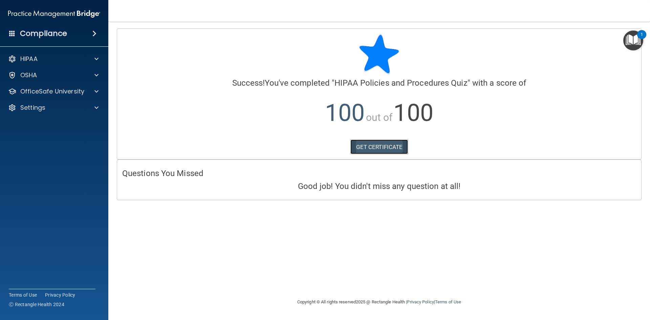
click at [371, 150] on link "GET CERTIFICATE" at bounding box center [379, 146] width 58 height 15
